Goal: Information Seeking & Learning: Learn about a topic

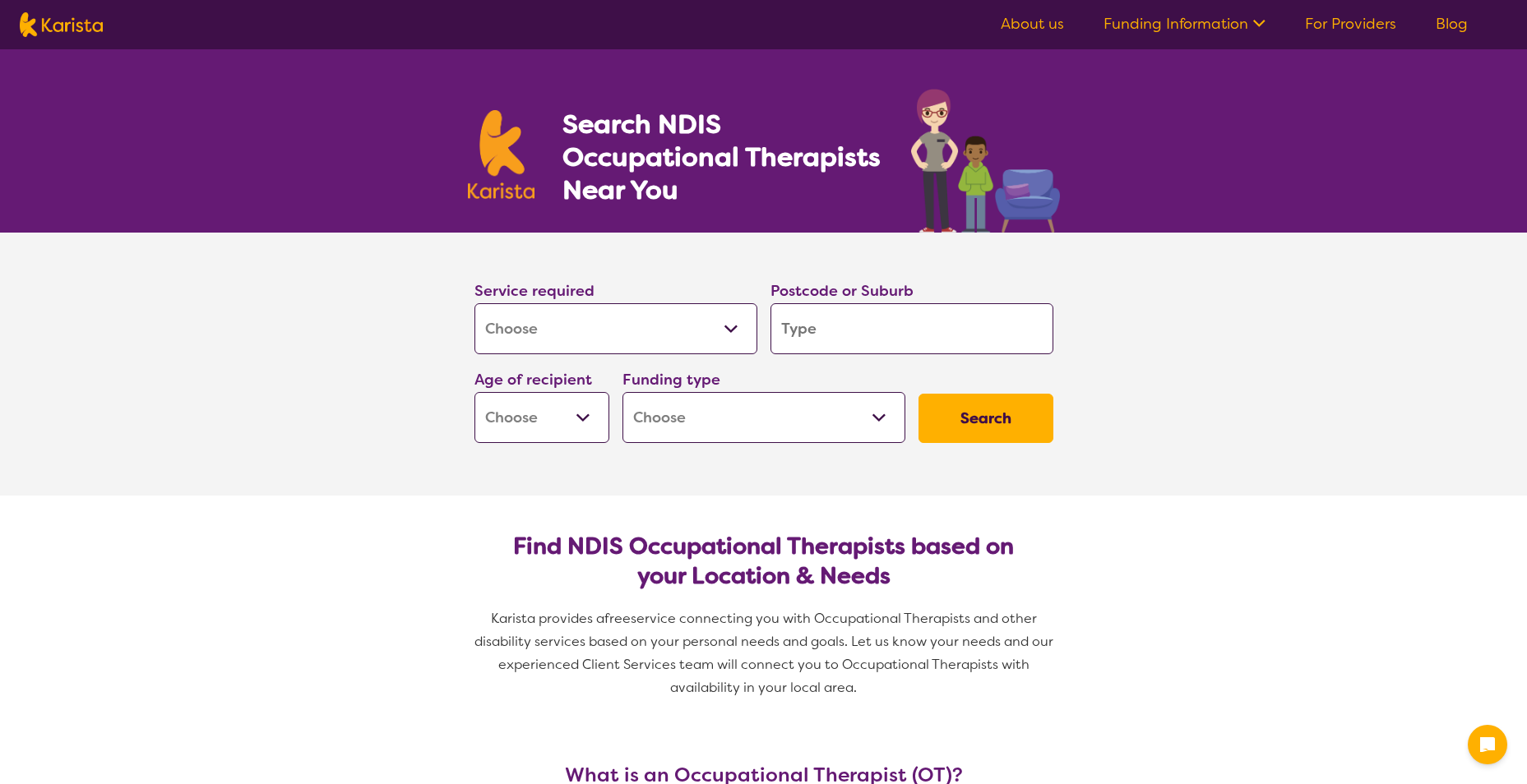
select select "[MEDICAL_DATA]"
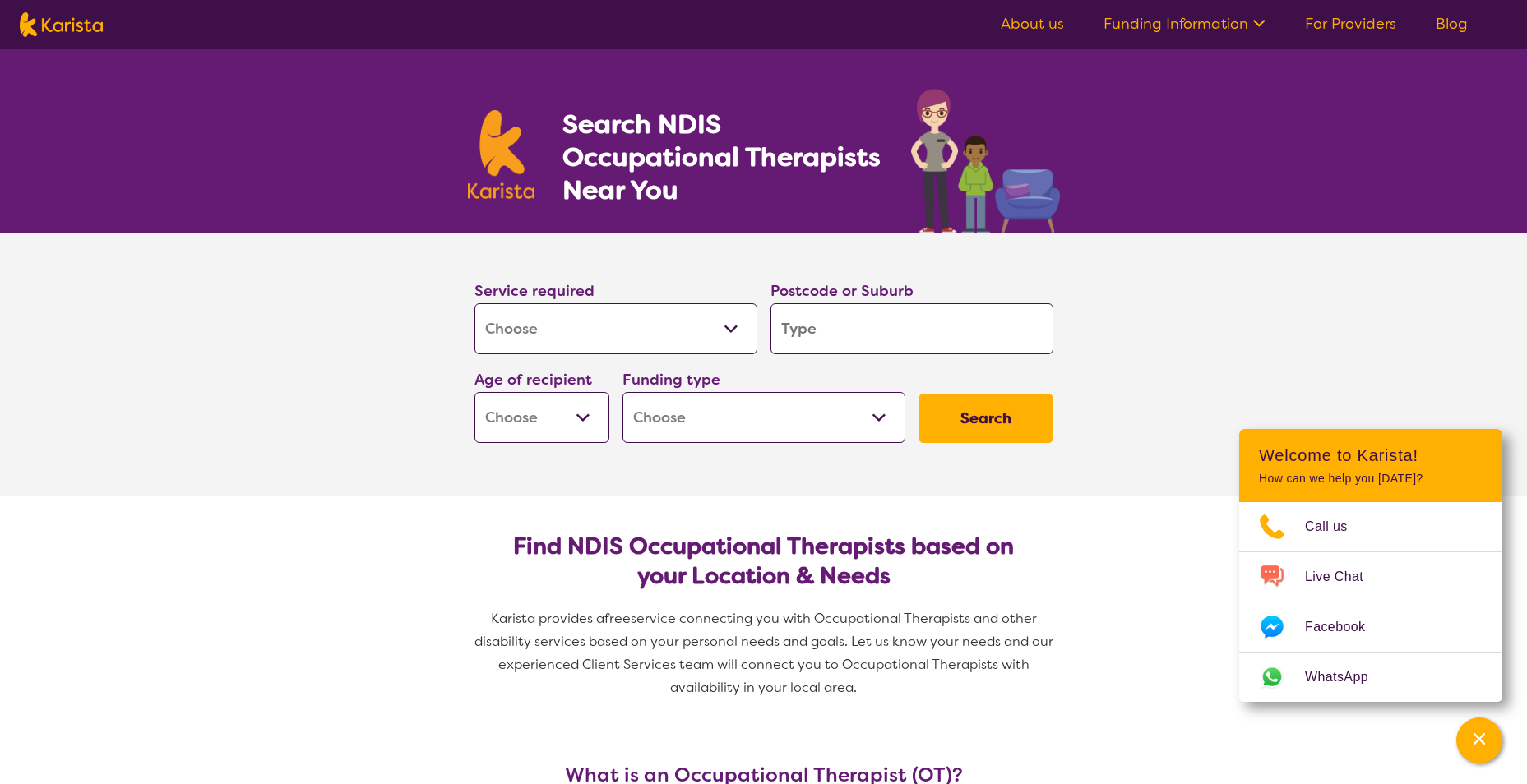
click at [657, 330] on select "Allied Health Assistant Assessment ([MEDICAL_DATA] or [MEDICAL_DATA]) Behaviour…" at bounding box center [615, 329] width 283 height 51
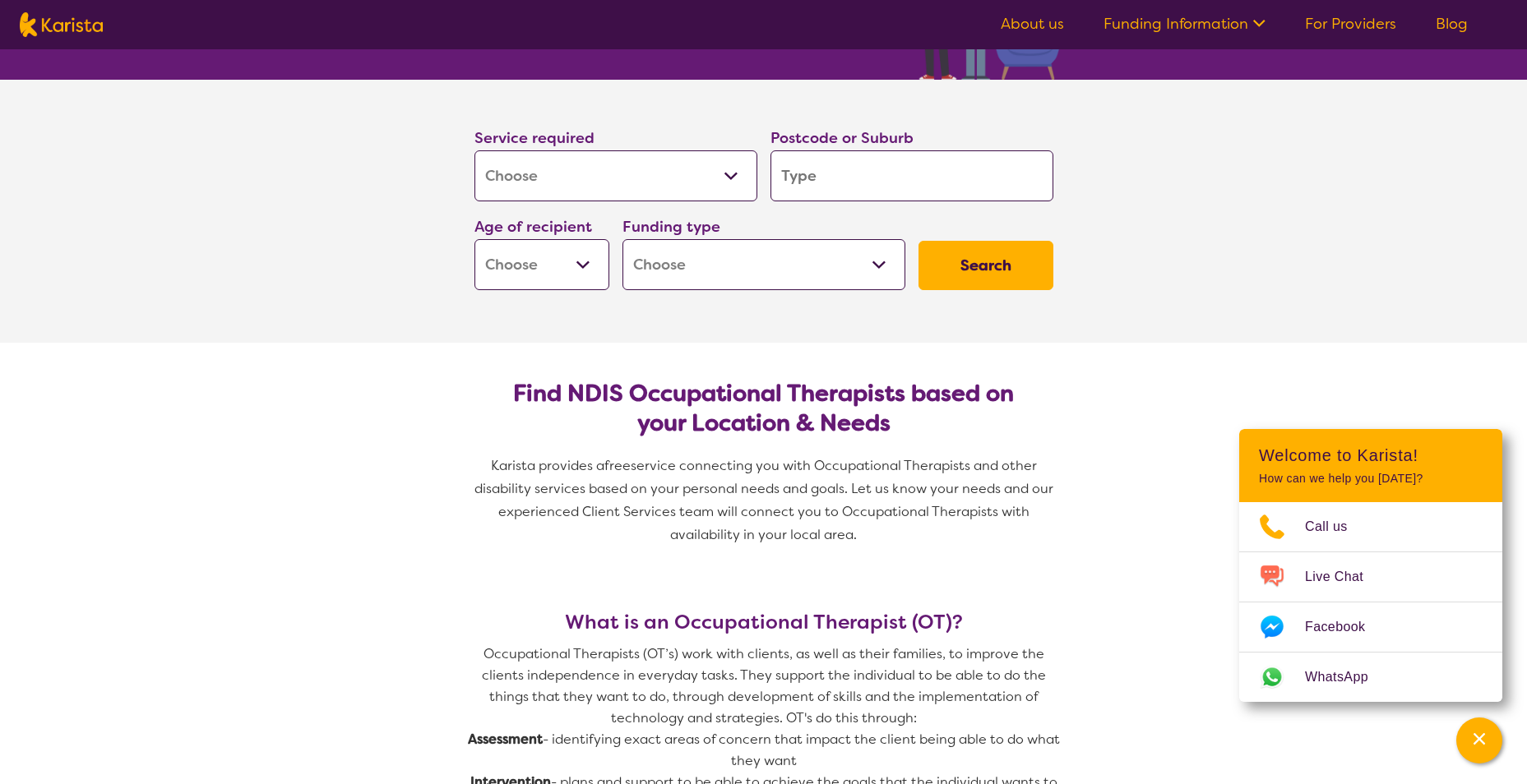
scroll to position [165, 0]
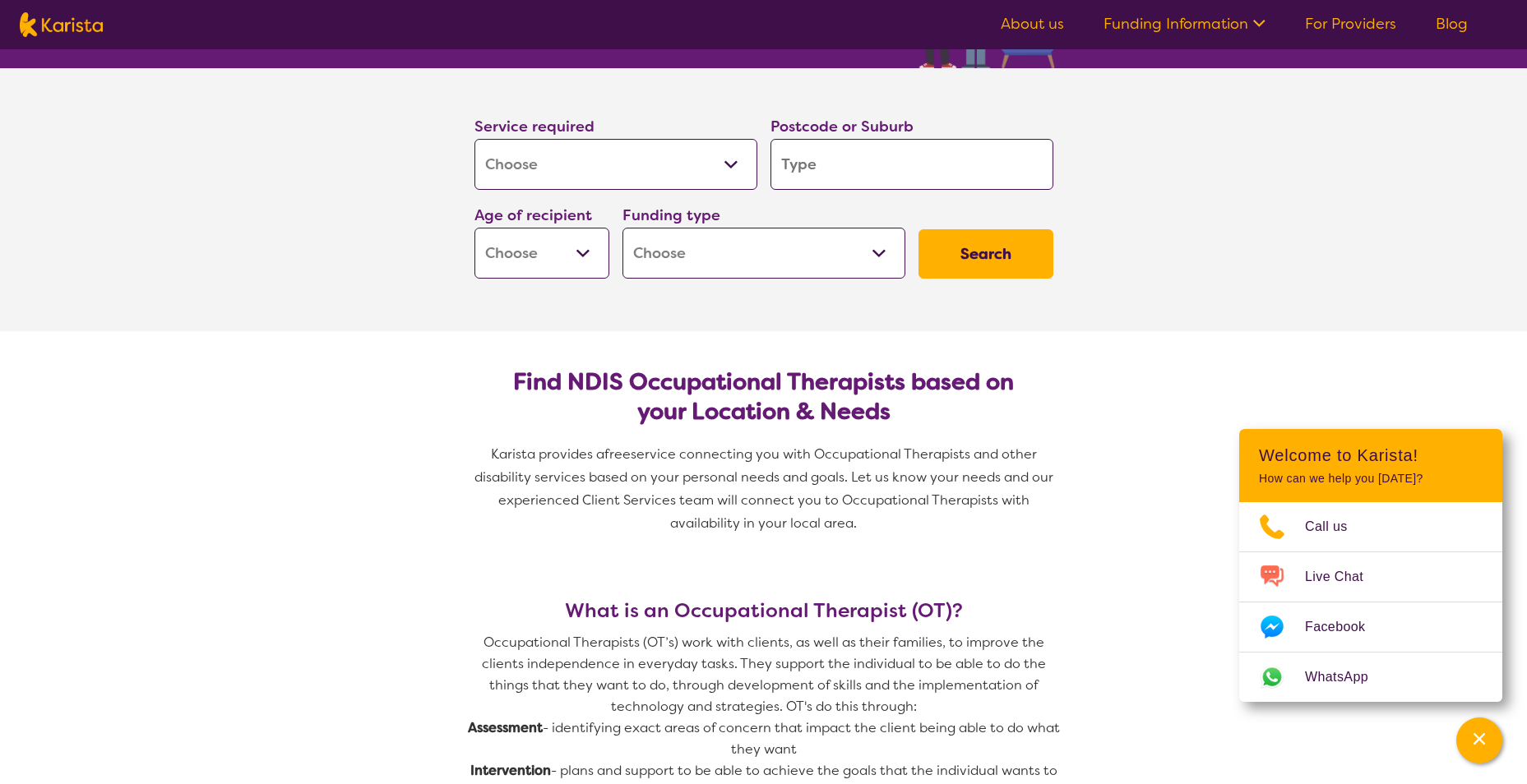
click at [679, 165] on select "Allied Health Assistant Assessment ([MEDICAL_DATA] or [MEDICAL_DATA]) Behaviour…" at bounding box center [615, 164] width 283 height 51
click at [474, 139] on select "Allied Health Assistant Assessment ([MEDICAL_DATA] or [MEDICAL_DATA]) Behaviour…" at bounding box center [615, 164] width 283 height 51
click at [847, 165] on input "search" at bounding box center [912, 164] width 283 height 51
type input "p"
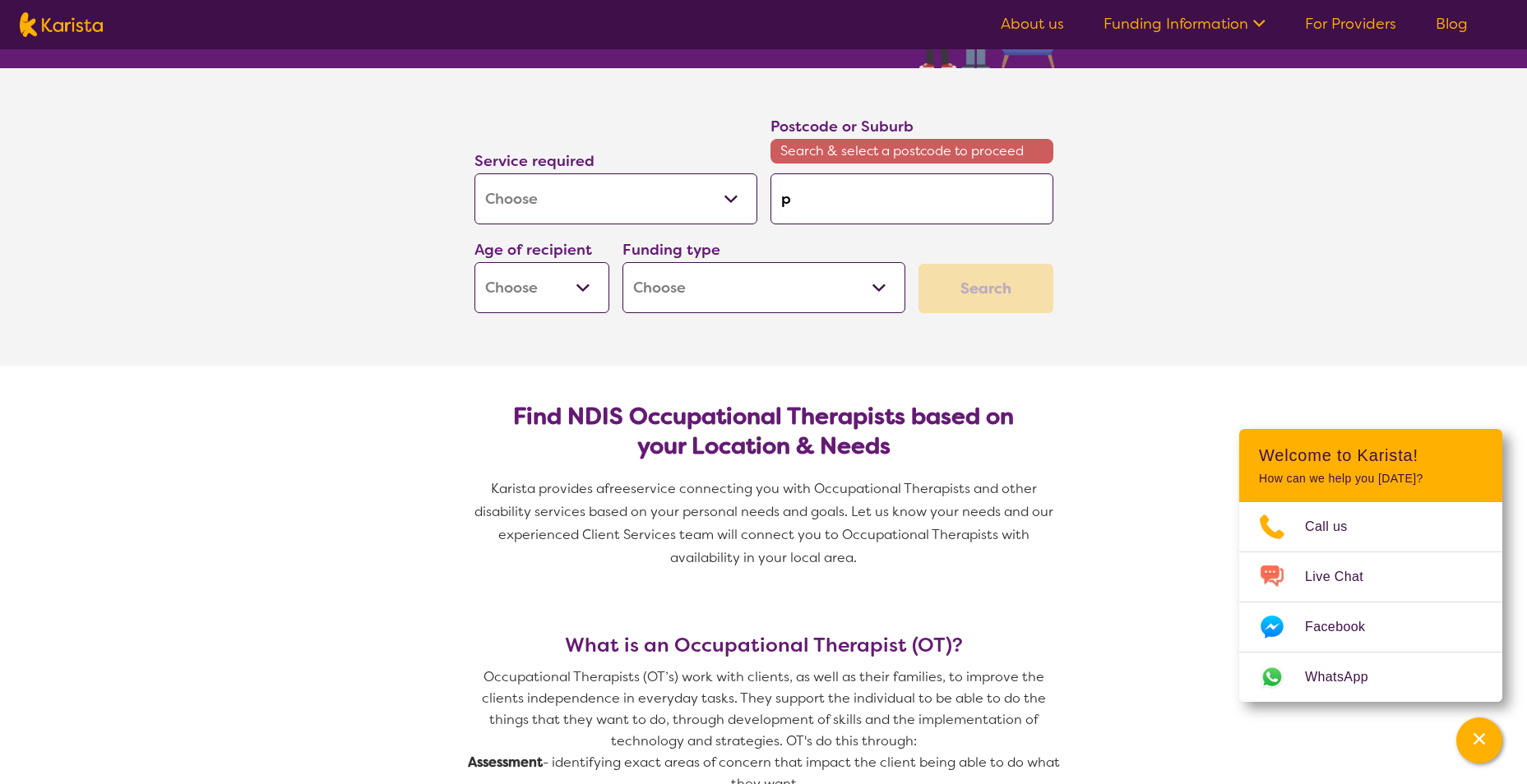
type input "pe"
type input "pen"
type input "penr"
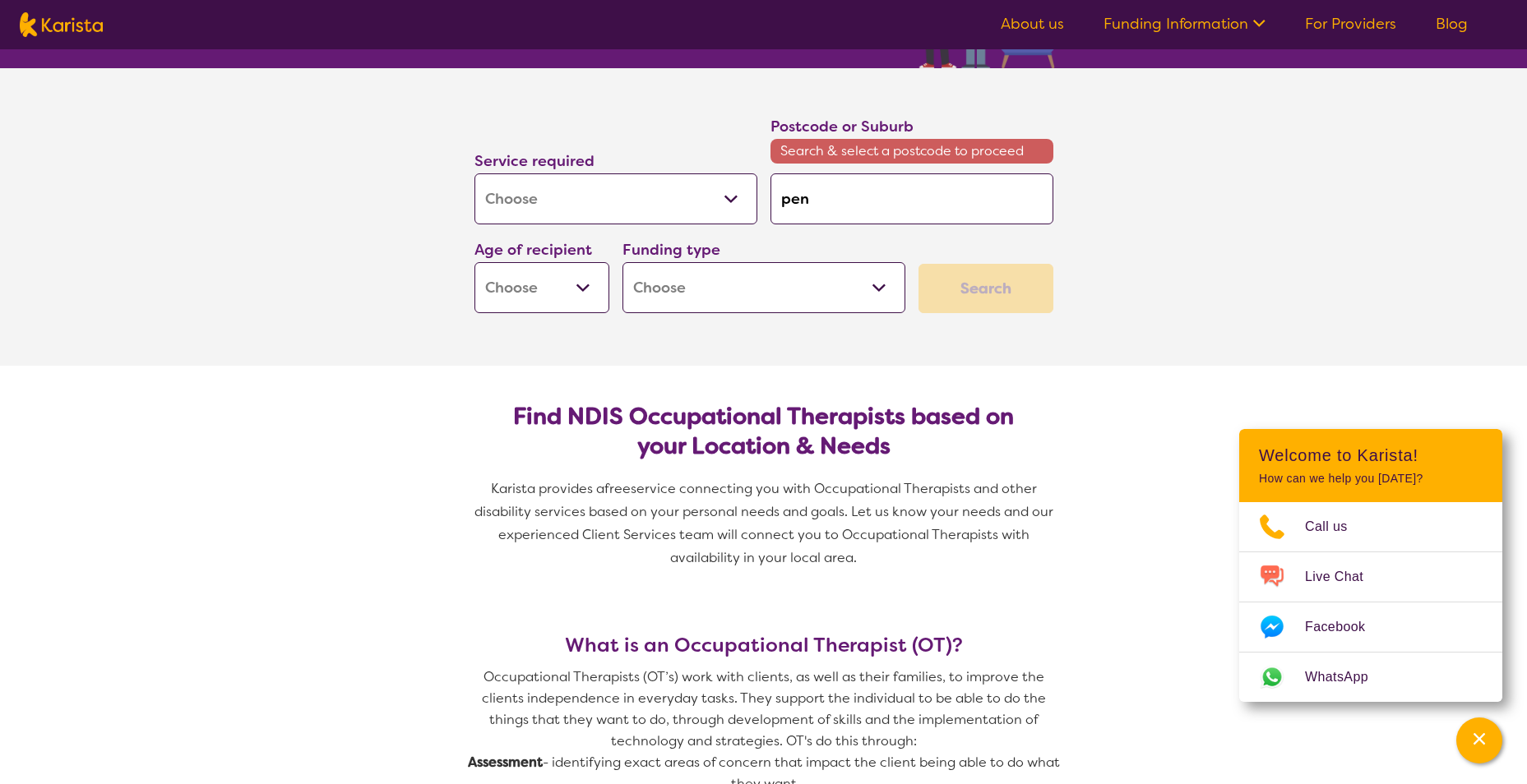
type input "penr"
type input "penri"
type input "penrit"
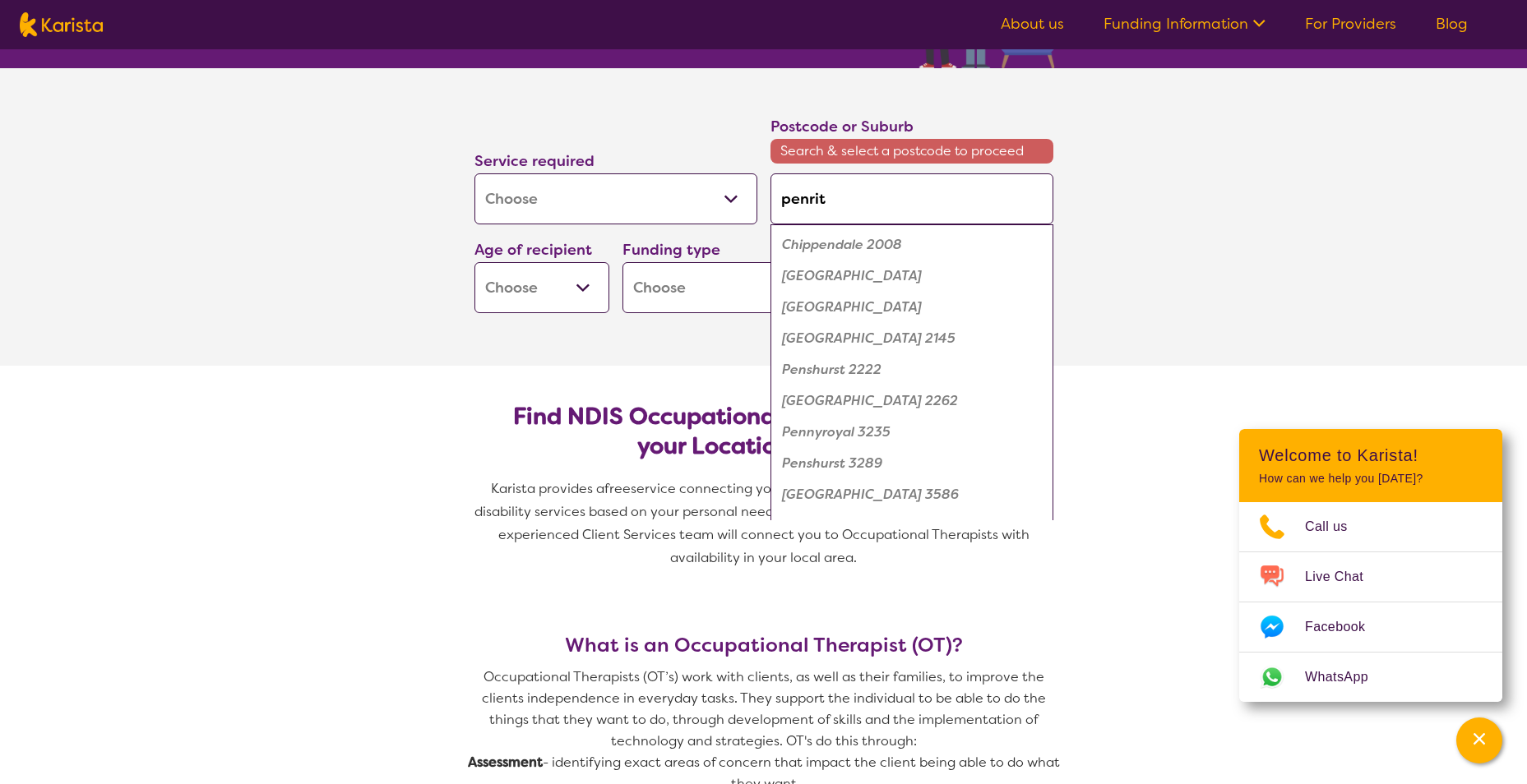
type input "penrith"
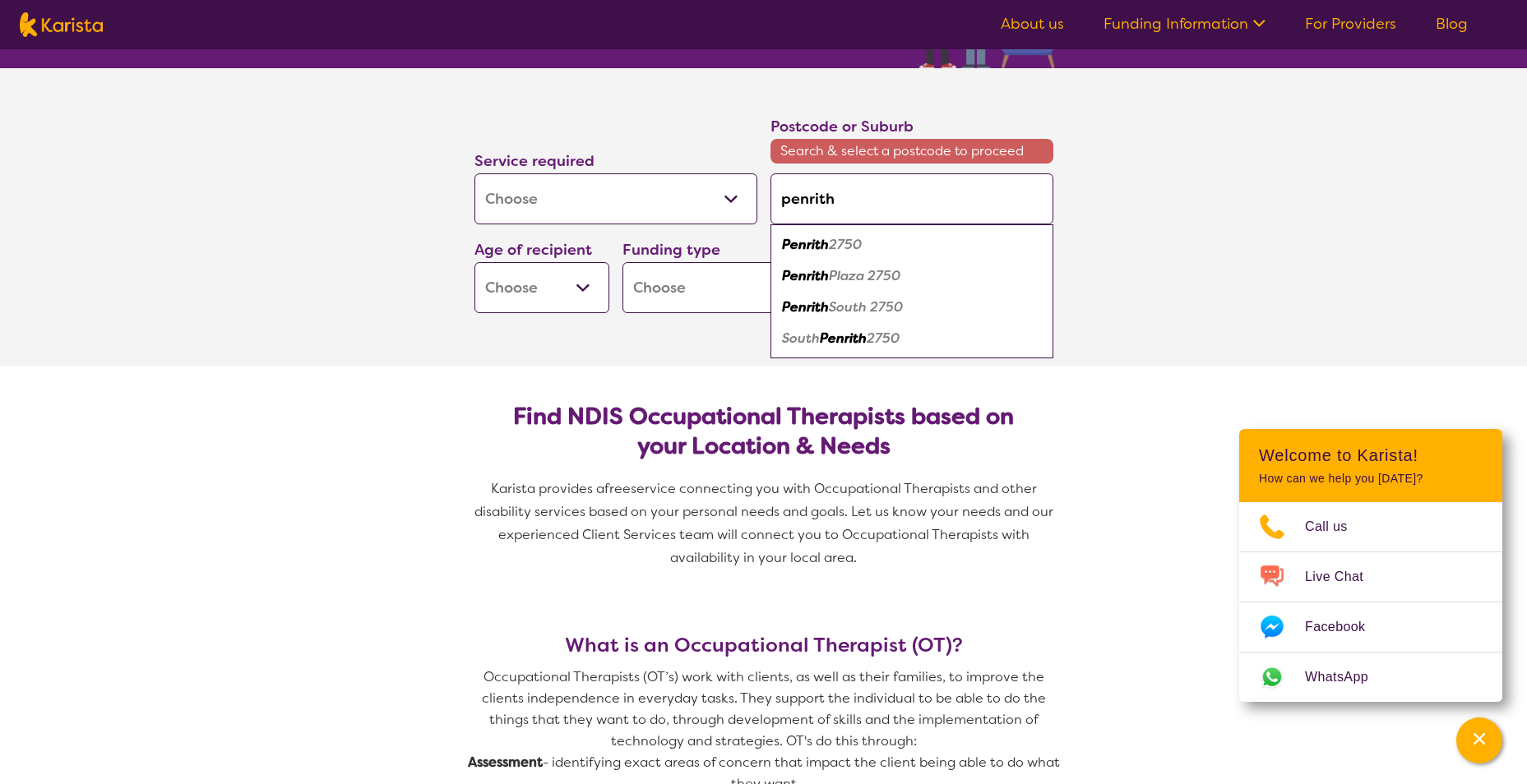
click at [824, 240] on em "Penrith" at bounding box center [805, 244] width 47 height 17
type input "2750"
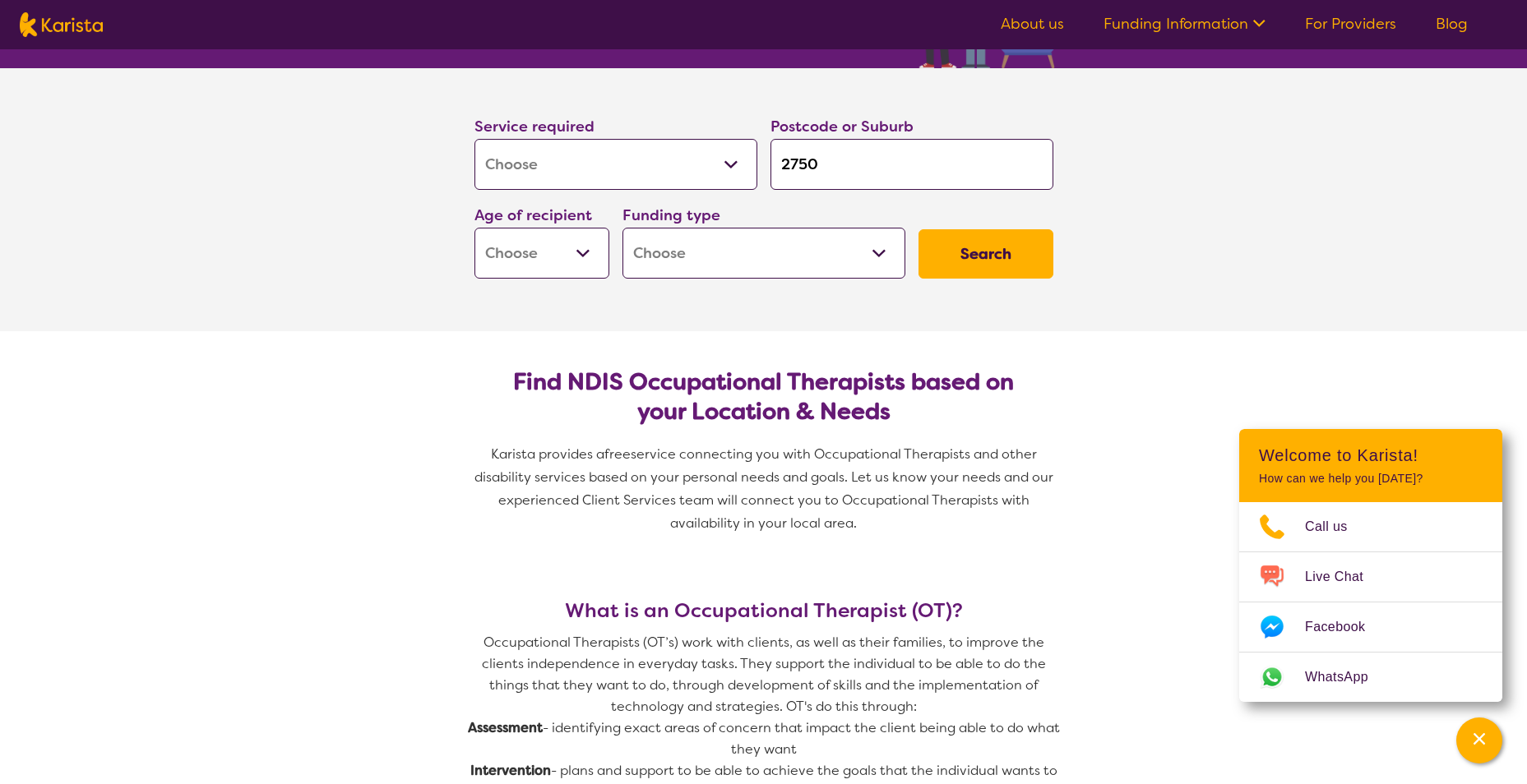
click at [552, 234] on select "Early Childhood - 0 to 9 Child - 10 to 11 Adolescent - 12 to 17 Adult - 18 to 6…" at bounding box center [542, 253] width 135 height 51
select select "EC"
click at [474, 228] on select "Early Childhood - 0 to 9 Child - 10 to 11 Adolescent - 12 to 17 Adult - 18 to 6…" at bounding box center [542, 253] width 135 height 51
select select "EC"
click at [754, 243] on select "Home Care Package (HCP) National Disability Insurance Scheme (NDIS) I don't know" at bounding box center [763, 253] width 283 height 51
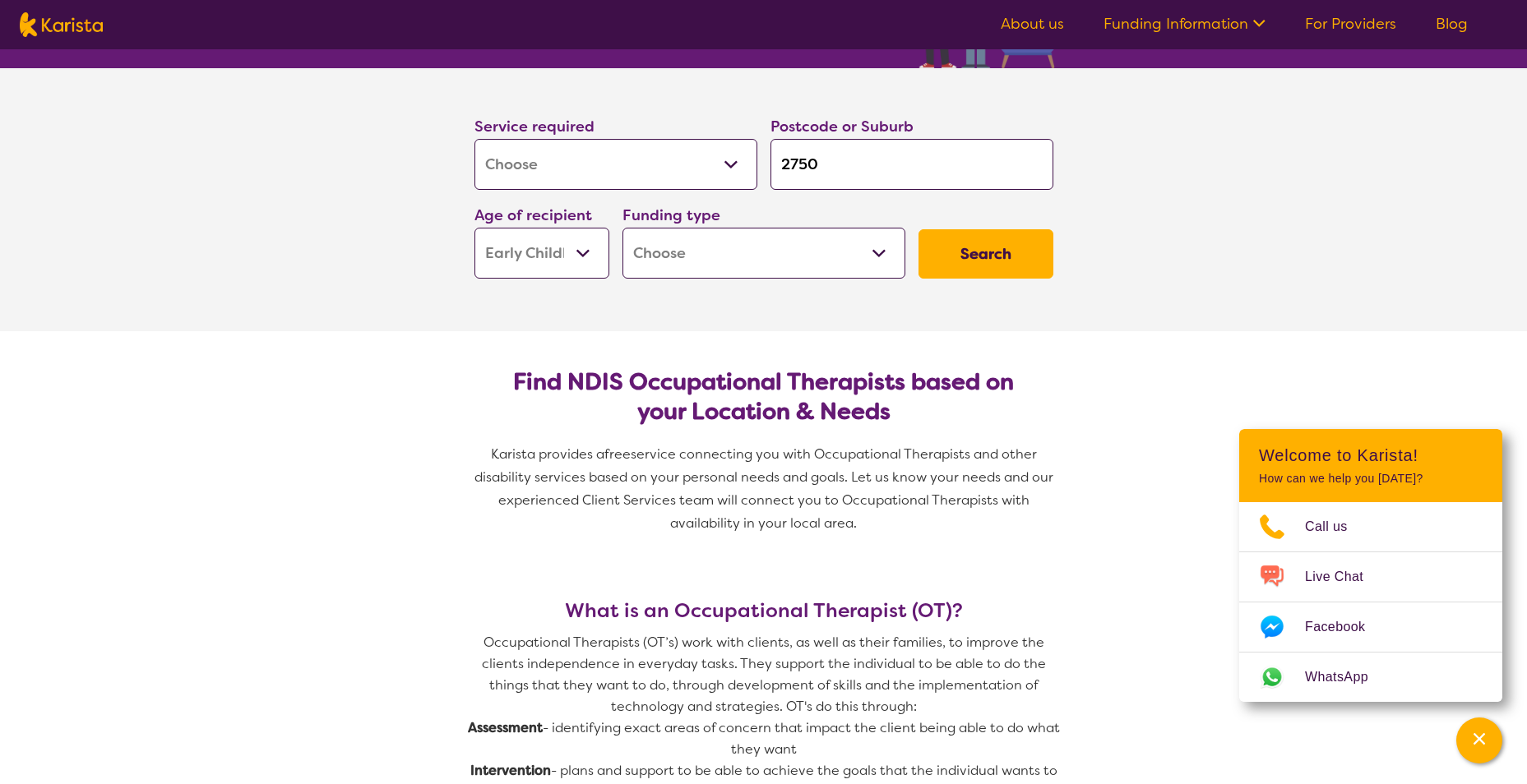
select select "NDIS"
click at [622, 228] on select "Home Care Package (HCP) National Disability Insurance Scheme (NDIS) I don't know" at bounding box center [763, 253] width 283 height 51
select select "NDIS"
click at [1015, 258] on button "Search" at bounding box center [985, 253] width 135 height 49
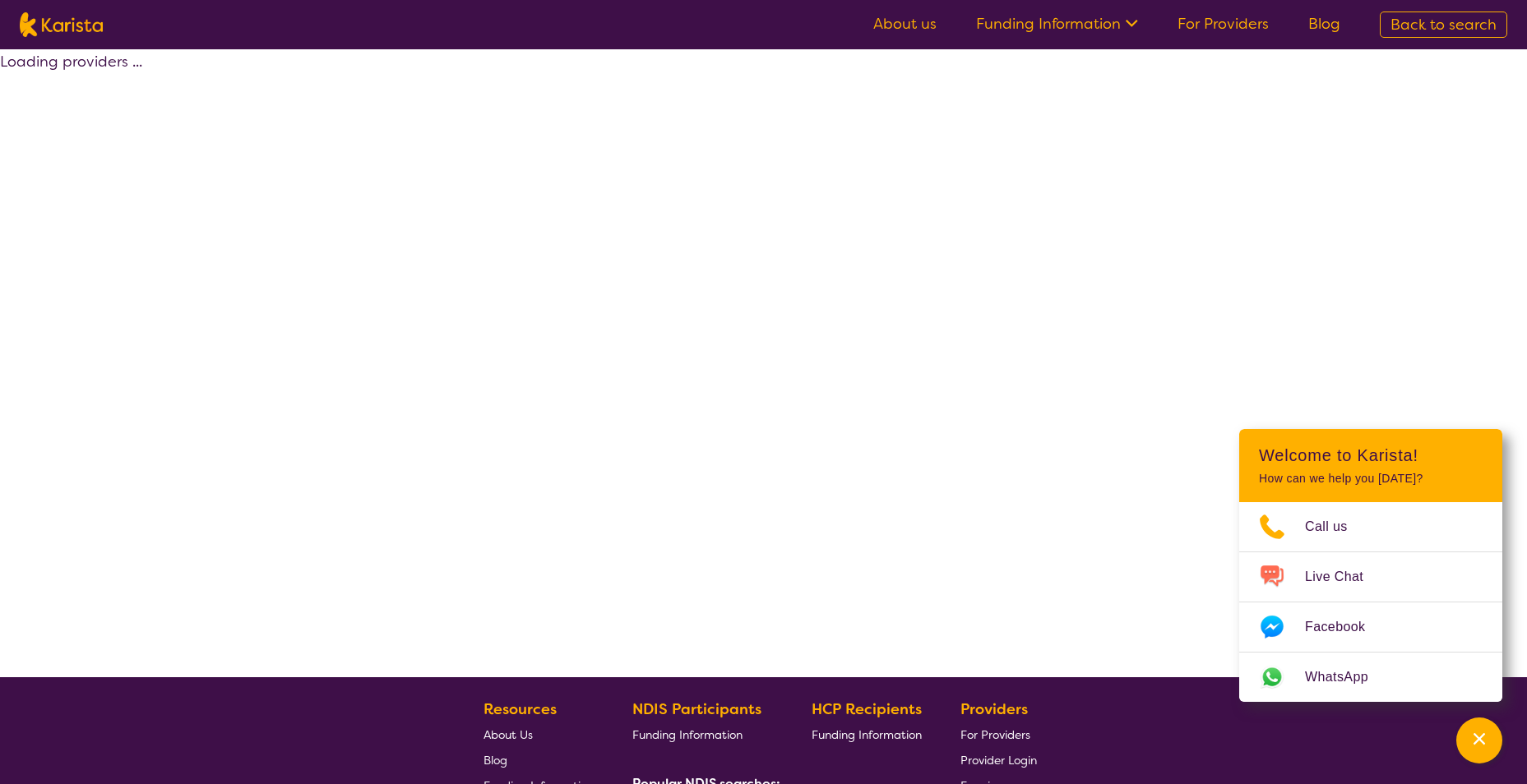
select select "by_score"
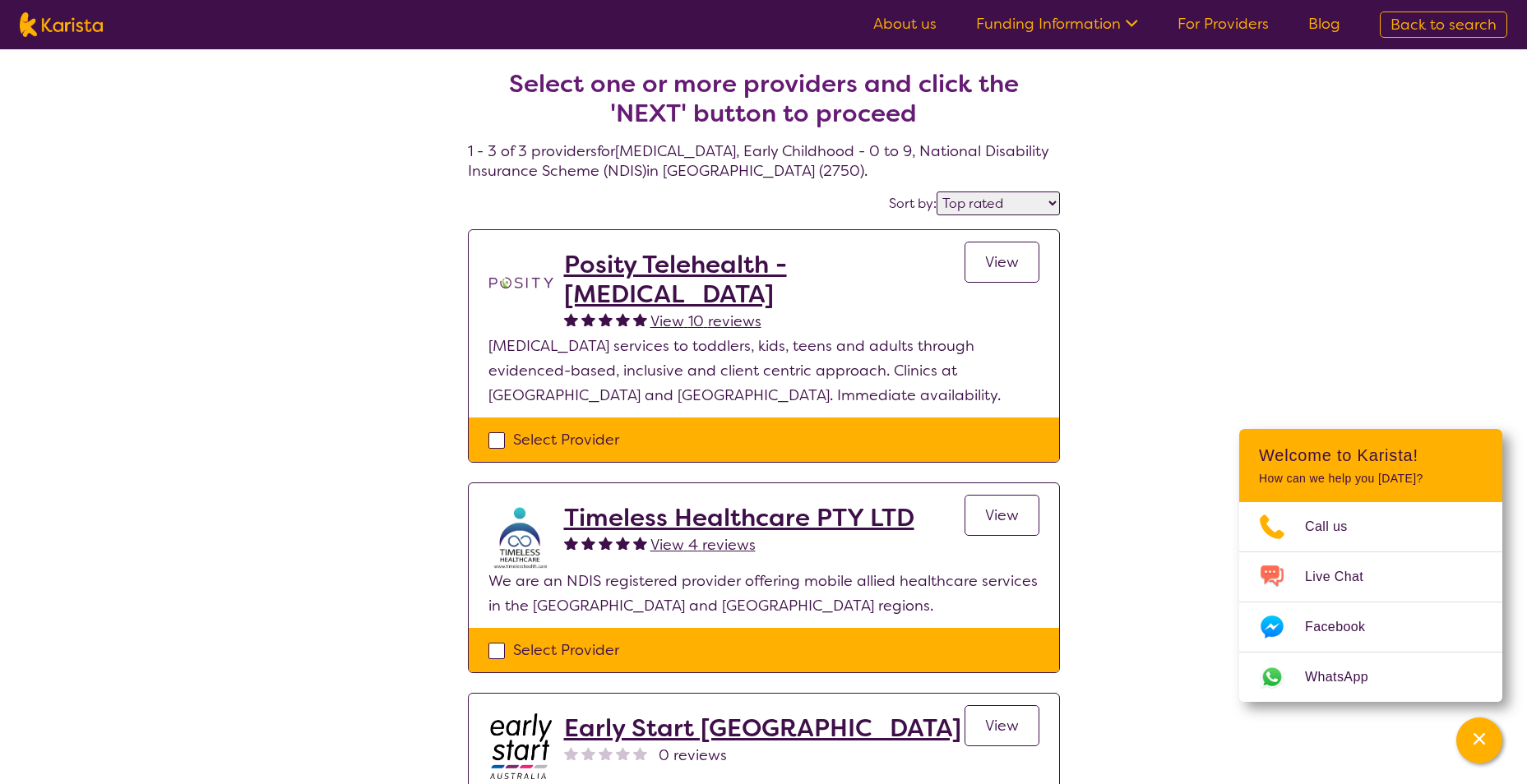
select select "[MEDICAL_DATA]"
select select "EC"
select select "NDIS"
select select "[MEDICAL_DATA]"
select select "EC"
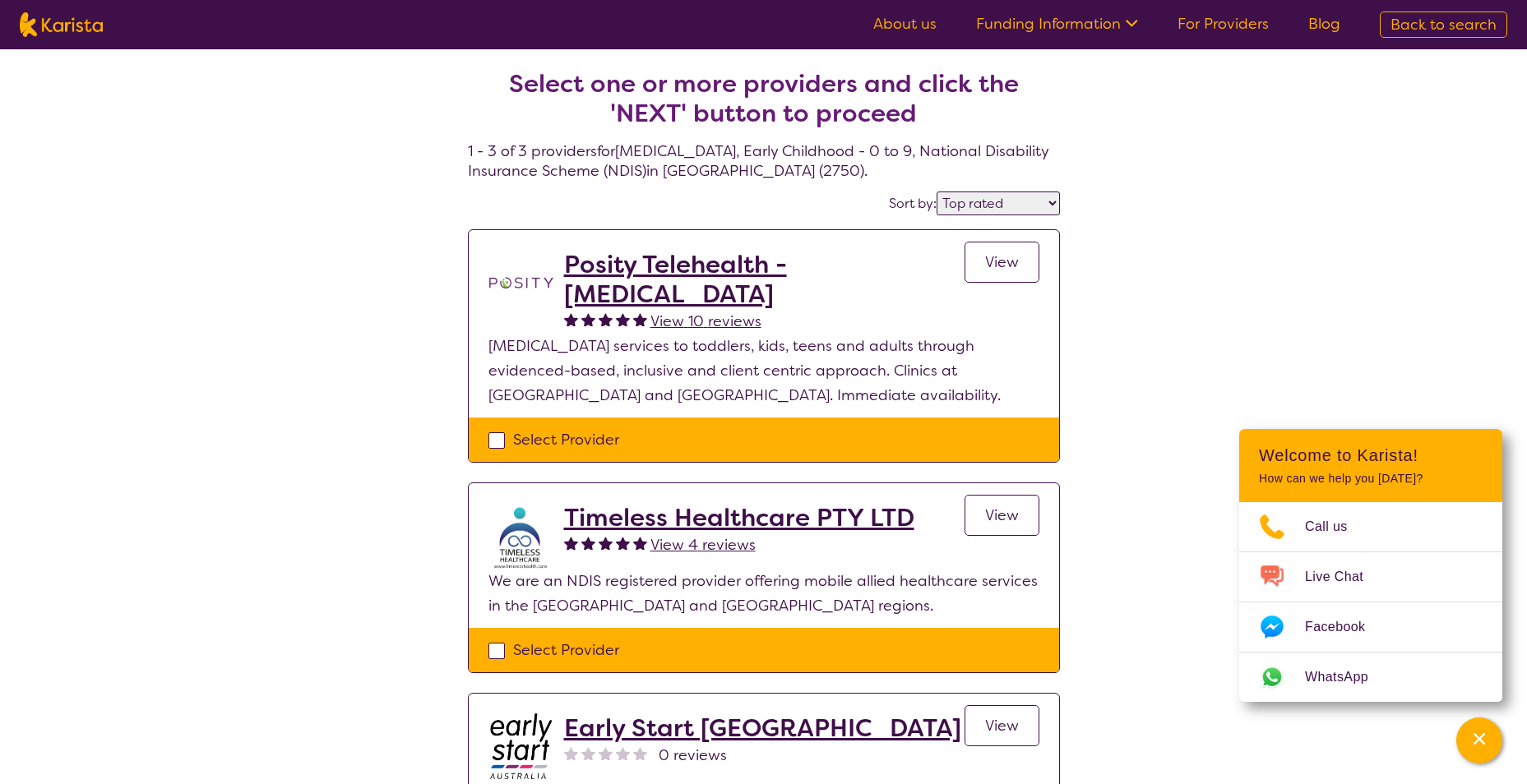
select select "NDIS"
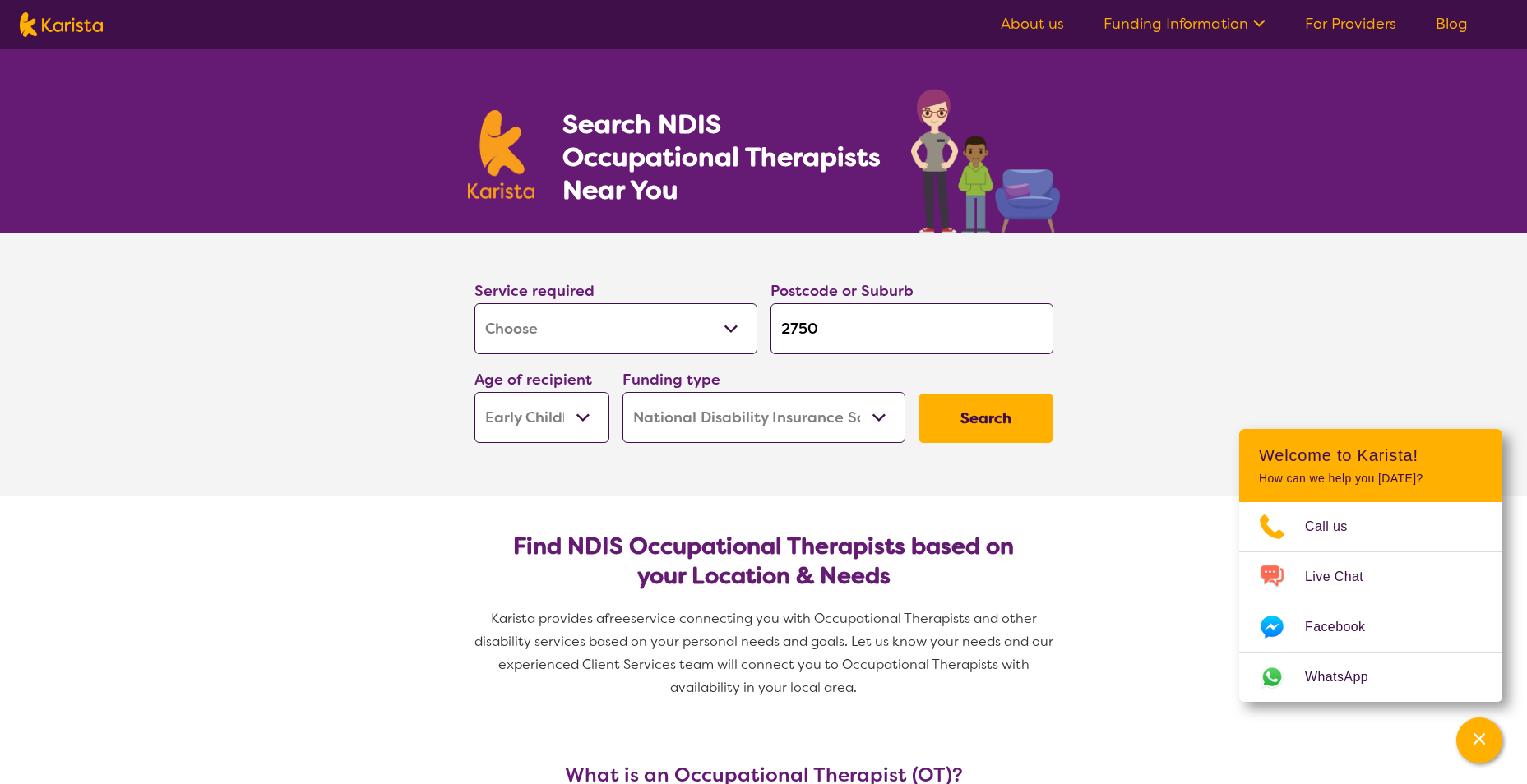
click at [826, 322] on input "2750" at bounding box center [912, 329] width 283 height 51
type input "275"
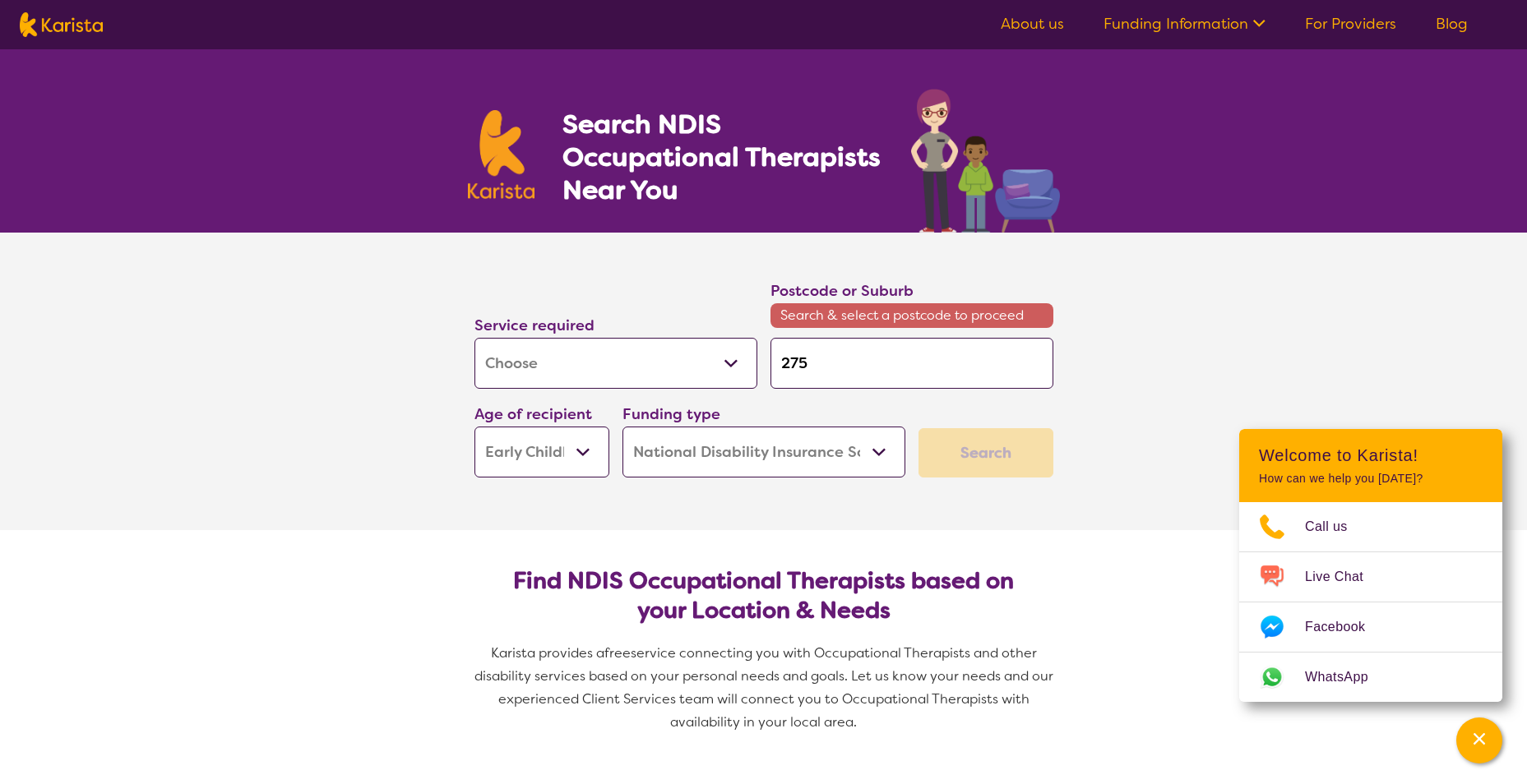
type input "2750"
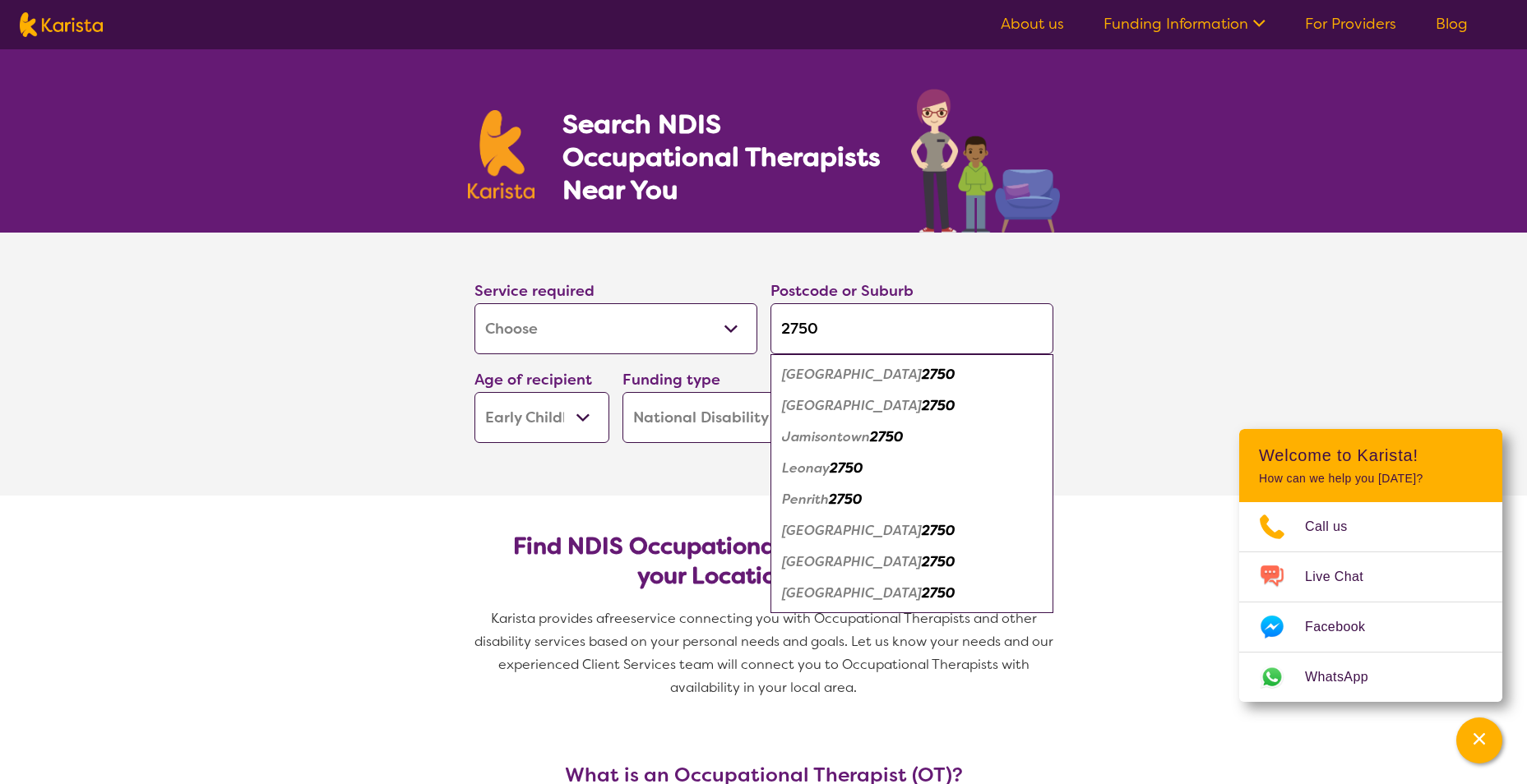
click at [822, 495] on em "Penrith" at bounding box center [805, 499] width 47 height 17
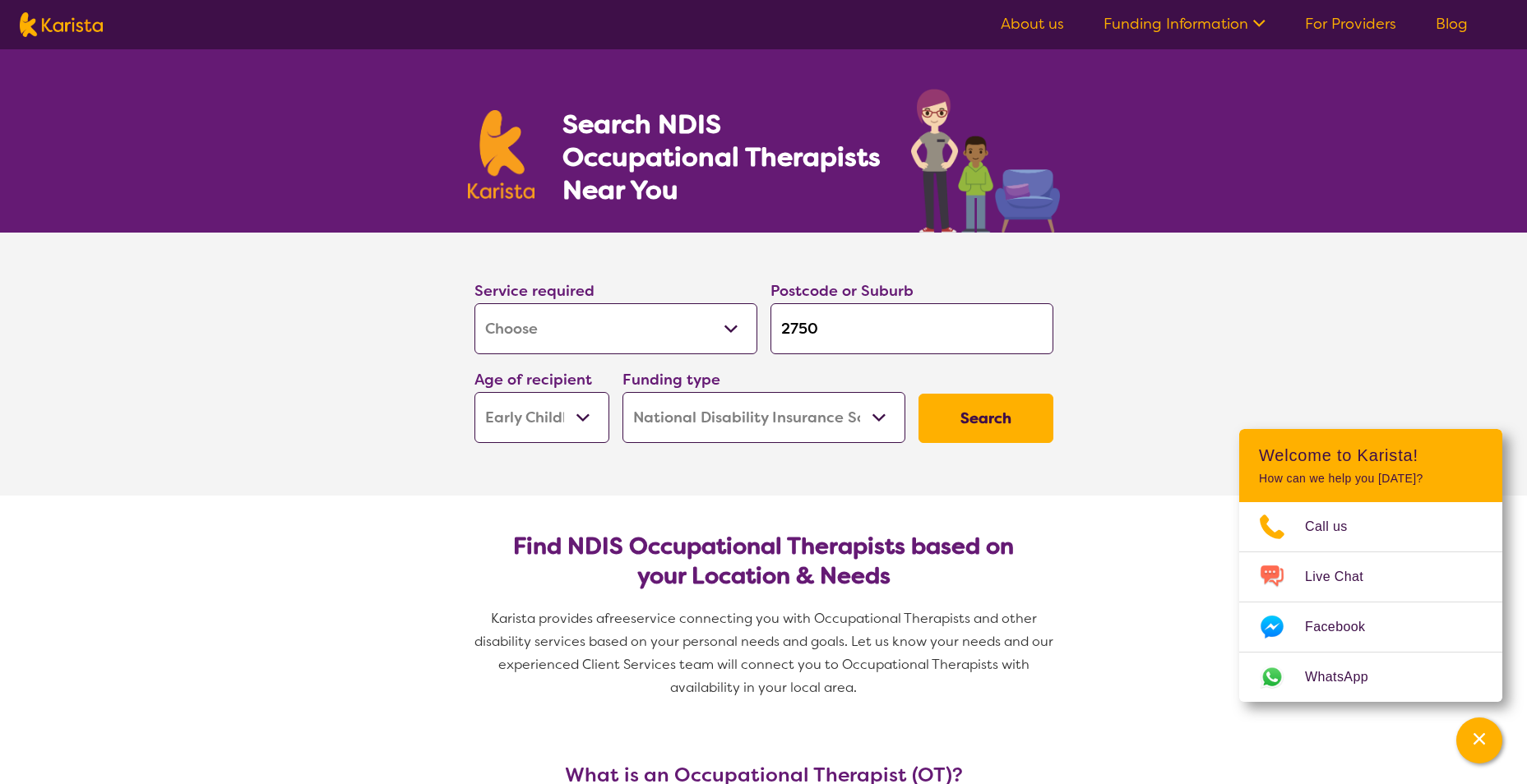
click at [1026, 407] on button "Search" at bounding box center [985, 418] width 135 height 49
select select "by_score"
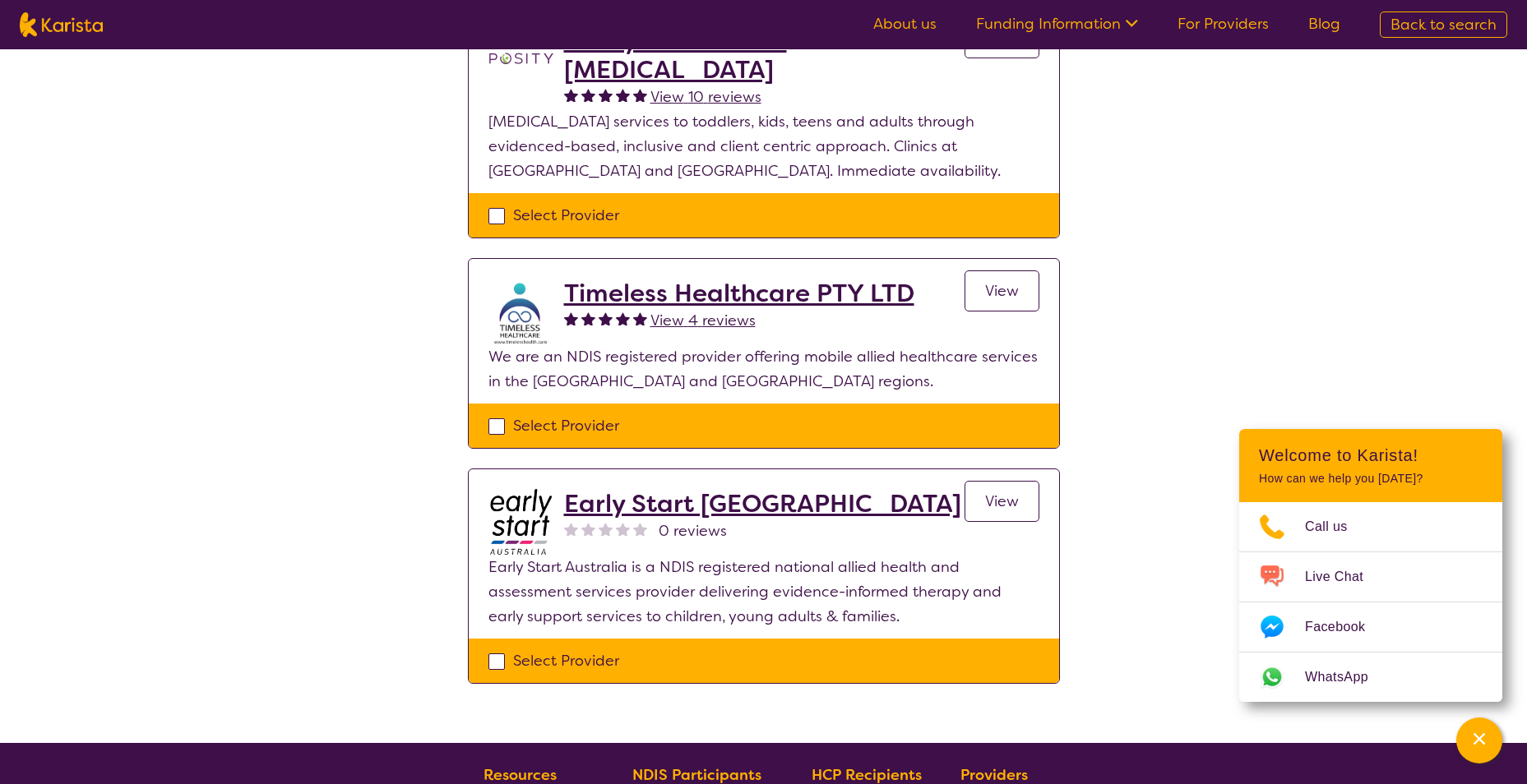
scroll to position [246, 0]
